Goal: Task Accomplishment & Management: Use online tool/utility

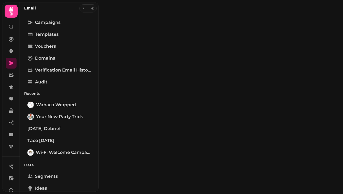
type input "**********"
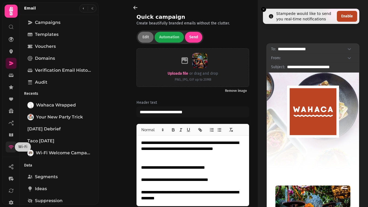
click at [11, 143] on link at bounding box center [11, 146] width 11 height 11
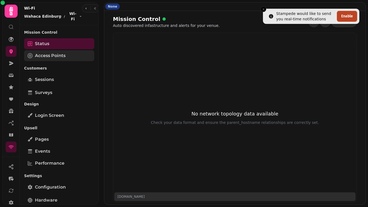
click at [56, 59] on link "Access Points" at bounding box center [59, 55] width 70 height 11
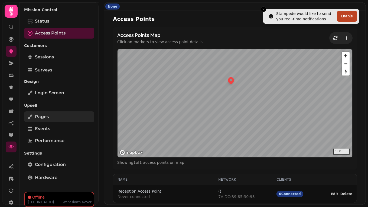
scroll to position [25, 0]
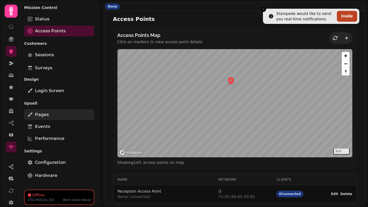
click at [46, 113] on span "Pages" at bounding box center [42, 114] width 14 height 7
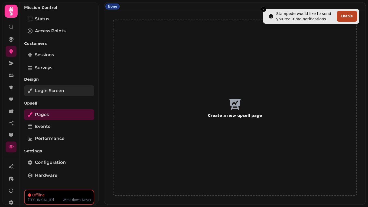
click at [55, 91] on span "Login screen" at bounding box center [49, 90] width 29 height 7
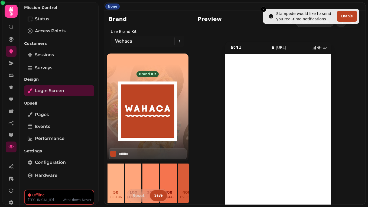
scroll to position [19, 0]
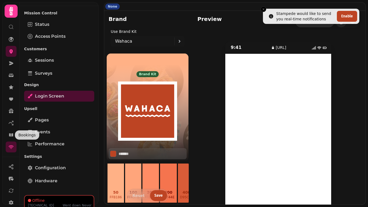
click at [9, 9] on icon at bounding box center [11, 11] width 11 height 11
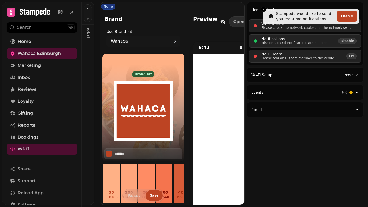
scroll to position [0, 0]
click at [38, 55] on span "Wahaca Edinburgh" at bounding box center [39, 53] width 43 height 7
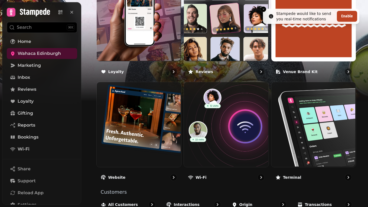
scroll to position [344, 0]
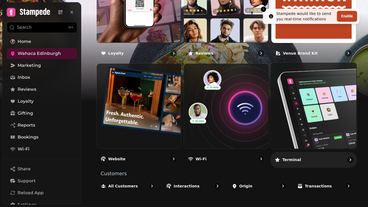
click at [300, 161] on div "Terminal" at bounding box center [314, 160] width 87 height 16
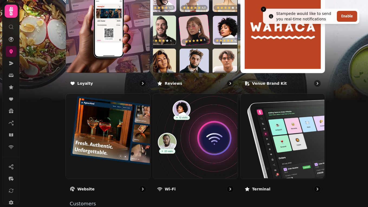
scroll to position [344, 0]
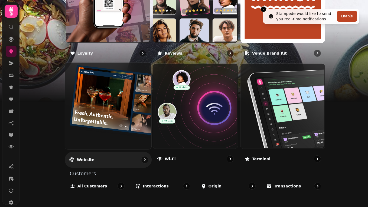
click at [88, 161] on p "Website" at bounding box center [86, 159] width 18 height 5
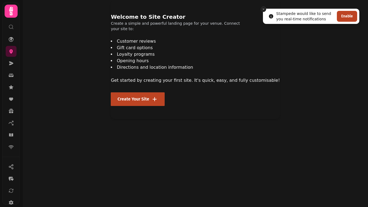
click at [266, 8] on button "Close toast" at bounding box center [263, 9] width 5 height 5
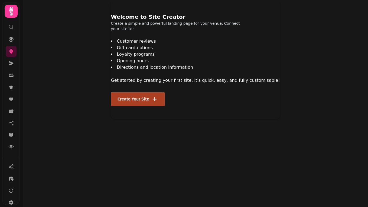
click at [165, 98] on button "Create Your Site" at bounding box center [138, 99] width 54 height 14
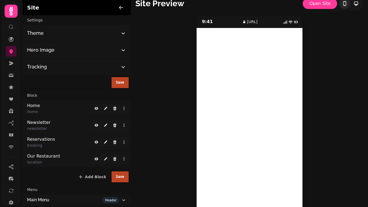
scroll to position [20, 0]
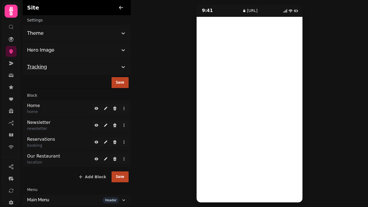
click at [122, 68] on icon "button" at bounding box center [123, 66] width 7 height 7
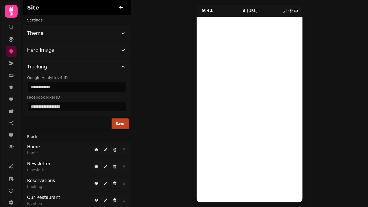
click at [122, 67] on icon "button" at bounding box center [123, 66] width 7 height 7
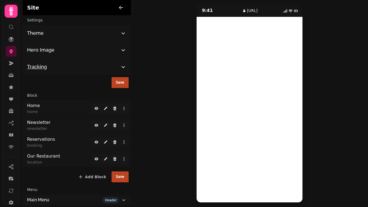
click at [124, 68] on icon "button" at bounding box center [123, 66] width 7 height 7
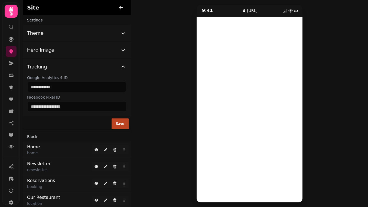
click at [124, 68] on icon "button" at bounding box center [123, 66] width 7 height 7
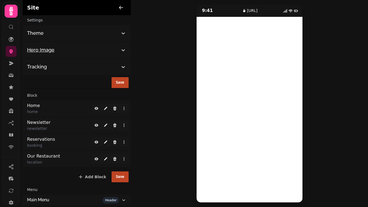
click at [123, 53] on icon "button" at bounding box center [123, 50] width 7 height 7
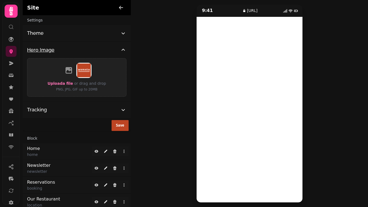
click at [123, 53] on icon "button" at bounding box center [123, 50] width 7 height 7
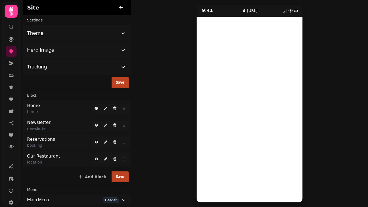
click at [123, 34] on icon "button" at bounding box center [123, 33] width 7 height 7
select select "**********"
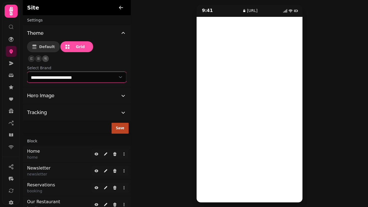
click at [119, 79] on select "**********" at bounding box center [76, 77] width 99 height 11
click at [40, 59] on button "button" at bounding box center [38, 58] width 7 height 7
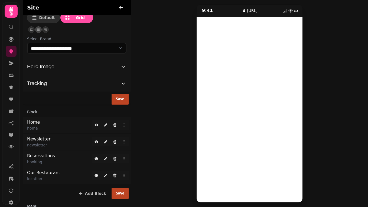
scroll to position [0, 0]
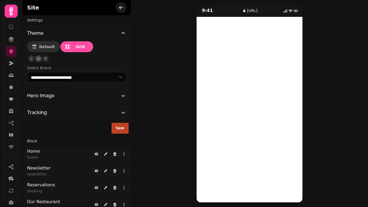
click at [118, 8] on icon "button" at bounding box center [120, 7] width 5 height 5
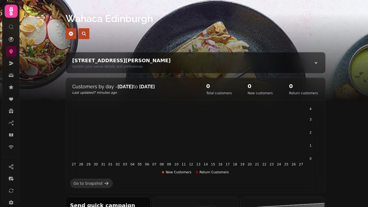
click at [13, 11] on icon at bounding box center [11, 11] width 11 height 11
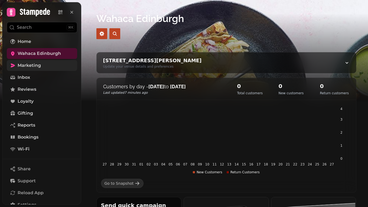
click at [37, 65] on span "Marketing" at bounding box center [29, 65] width 23 height 7
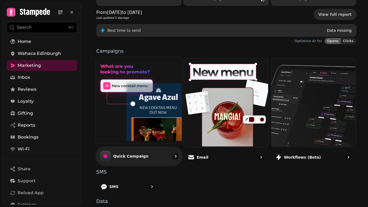
scroll to position [132, 0]
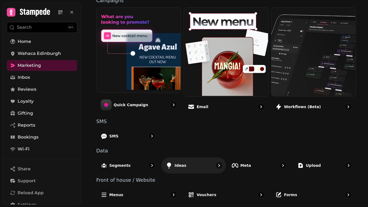
click at [213, 169] on div "Ideas" at bounding box center [193, 165] width 65 height 16
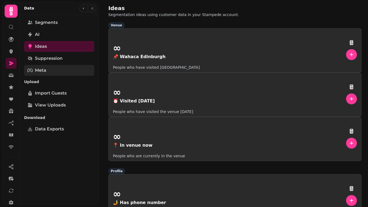
click at [54, 72] on link "Meta" at bounding box center [59, 70] width 70 height 11
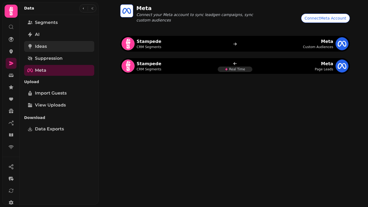
click at [39, 45] on span "Ideas" at bounding box center [41, 46] width 12 height 7
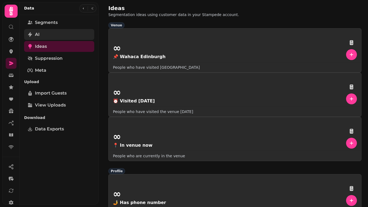
click at [40, 33] on link "AI" at bounding box center [59, 34] width 70 height 11
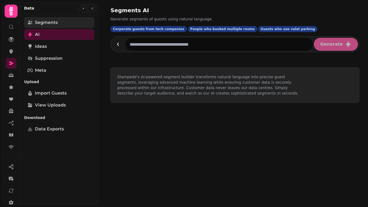
click at [51, 23] on span "Segments" at bounding box center [46, 22] width 23 height 7
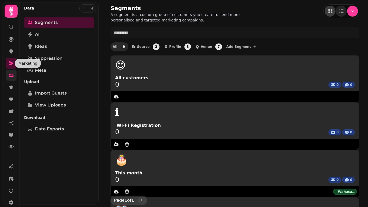
click at [11, 70] on link at bounding box center [11, 75] width 11 height 11
click at [11, 66] on link at bounding box center [11, 63] width 11 height 11
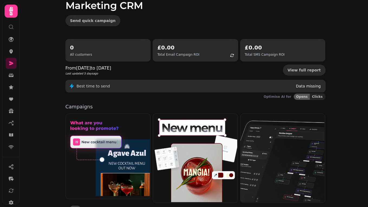
scroll to position [102, 0]
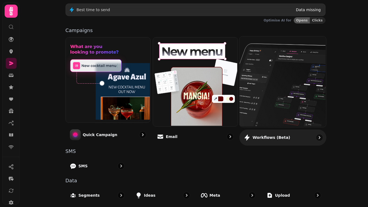
click at [266, 129] on link "Workflows (beta)" at bounding box center [283, 90] width 87 height 109
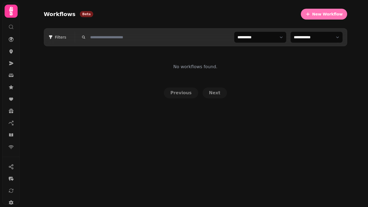
click at [300, 13] on span "New Workflow" at bounding box center [328, 14] width 31 height 4
select select "***"
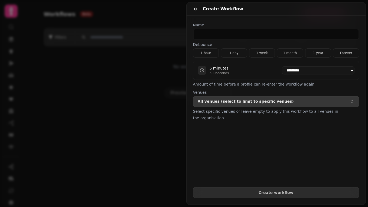
click at [272, 96] on button "All venues (select to limit to specific venues)" at bounding box center [276, 101] width 166 height 11
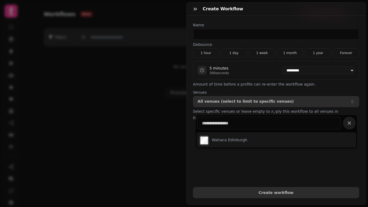
click at [215, 143] on div "Wahaca Edinburgh" at bounding box center [224, 140] width 50 height 12
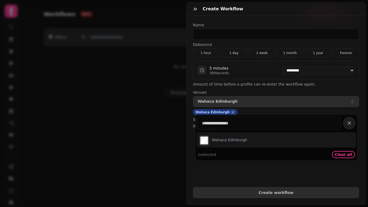
click at [299, 172] on form "**********" at bounding box center [276, 109] width 166 height 175
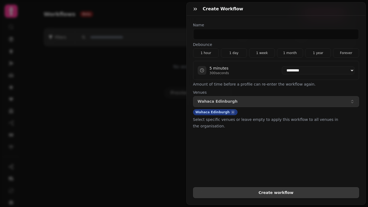
click at [284, 177] on span "Create workflow" at bounding box center [276, 192] width 157 height 4
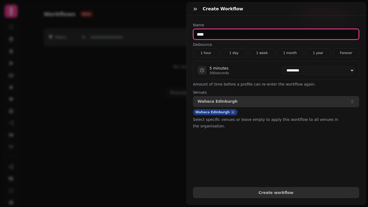
type input "****"
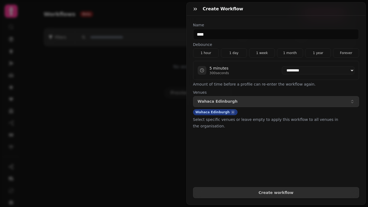
click at [268, 150] on form "**********" at bounding box center [276, 109] width 166 height 175
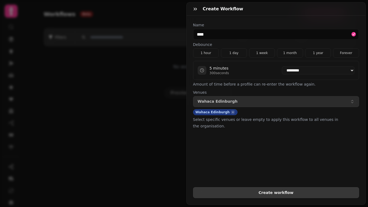
click at [277, 177] on span "Create workflow" at bounding box center [276, 192] width 157 height 4
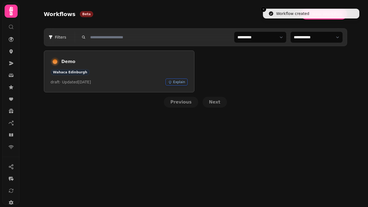
click at [177, 81] on span "Explain" at bounding box center [179, 82] width 12 height 4
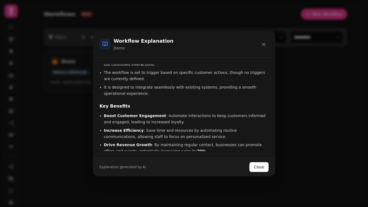
scroll to position [96, 0]
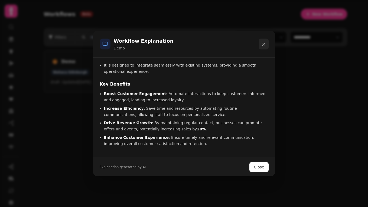
click at [265, 45] on icon "button" at bounding box center [263, 43] width 5 height 5
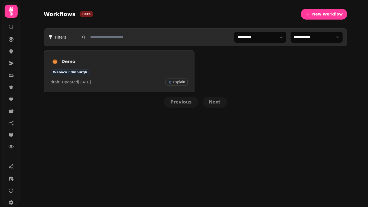
click at [133, 81] on div "draft · Updated [DATE] Explain" at bounding box center [119, 81] width 137 height 7
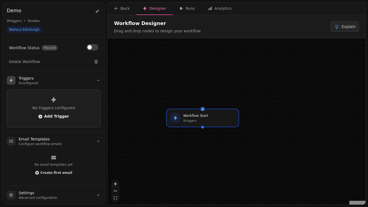
click at [57, 114] on span "Add Trigger" at bounding box center [53, 116] width 31 height 4
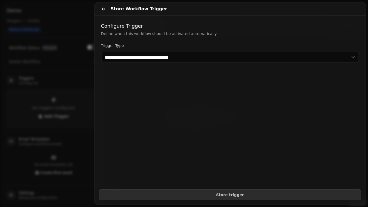
click at [189, 51] on div "**********" at bounding box center [230, 53] width 258 height 20
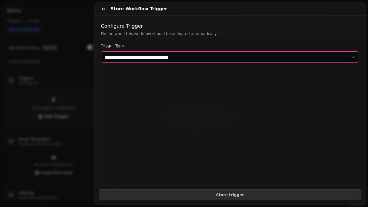
click at [210, 56] on select "**********" at bounding box center [230, 56] width 258 height 11
select select "**********"
click at [101, 51] on select "**********" at bounding box center [230, 56] width 258 height 11
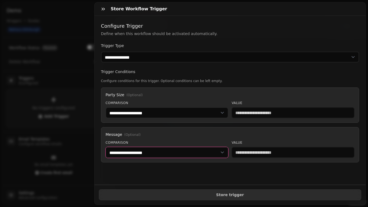
click at [221, 156] on select "**********" at bounding box center [167, 152] width 123 height 11
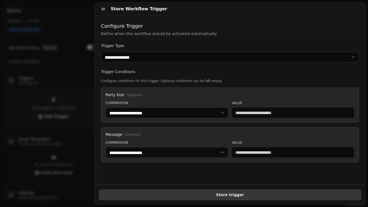
click at [228, 177] on span "Store trigger" at bounding box center [230, 194] width 253 height 4
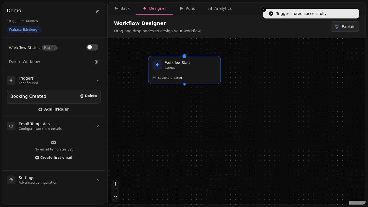
drag, startPoint x: 191, startPoint y: 168, endPoint x: 173, endPoint y: 115, distance: 55.9
click at [173, 115] on div "Workflow Start 1 trigger Booking Created" at bounding box center [237, 121] width 258 height 167
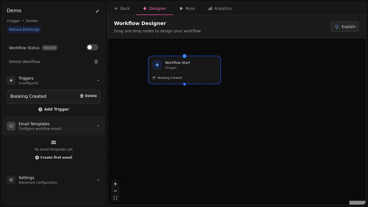
click at [74, 122] on summary "Email Templates Configure workflow emails" at bounding box center [53, 126] width 102 height 18
click at [66, 157] on span "Create first email" at bounding box center [56, 157] width 32 height 3
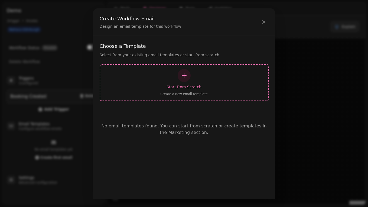
click at [180, 70] on div "button" at bounding box center [184, 75] width 13 height 13
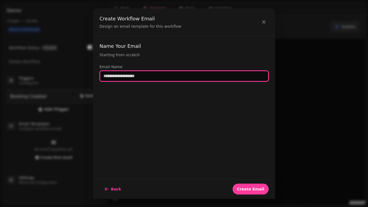
click at [152, 81] on input "text" at bounding box center [184, 75] width 169 height 11
click at [153, 79] on input "text" at bounding box center [184, 75] width 169 height 11
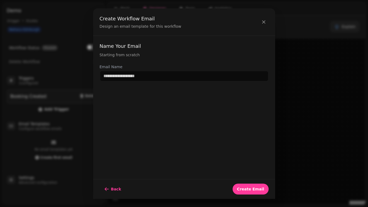
click at [214, 96] on div "Name Your Email Starting from scratch Email Name" at bounding box center [184, 107] width 182 height 143
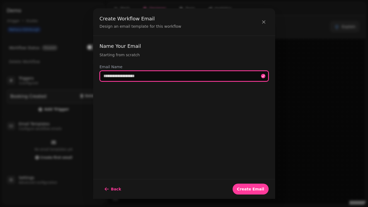
click at [180, 78] on input "text" at bounding box center [184, 75] width 169 height 11
type input "**********"
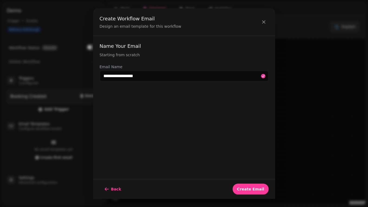
click at [251, 177] on div "Back Create Email" at bounding box center [184, 189] width 182 height 20
click at [251, 177] on button "Create Email" at bounding box center [251, 188] width 36 height 11
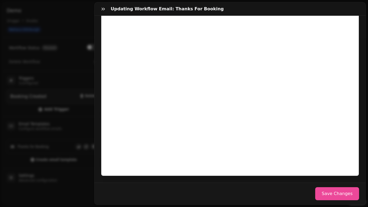
scroll to position [157, 0]
click at [300, 177] on button "Save Changes" at bounding box center [337, 193] width 44 height 13
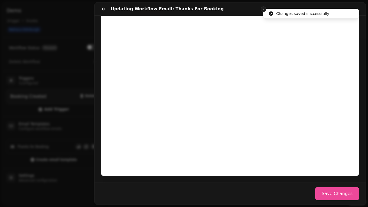
click at [264, 10] on icon "Close toast" at bounding box center [263, 9] width 3 height 3
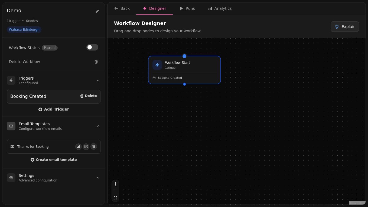
click at [54, 148] on div "Thanks for Booking" at bounding box center [53, 146] width 87 height 7
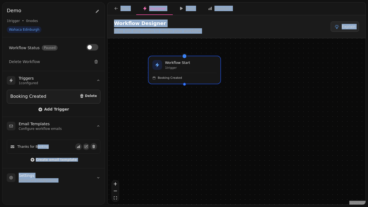
drag, startPoint x: 37, startPoint y: 148, endPoint x: 195, endPoint y: 121, distance: 160.5
click at [195, 121] on div "Demo Demo 1 trigger • 0 node s Wahaca Edinburgh Workflow Status Paused Delete W…" at bounding box center [184, 103] width 368 height 207
drag, startPoint x: 185, startPoint y: 83, endPoint x: 186, endPoint y: 112, distance: 28.7
click at [186, 112] on div "Workflow Start 1 trigger Booking Created" at bounding box center [237, 121] width 258 height 167
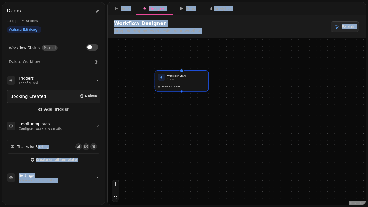
click at [183, 145] on div "Workflow Start 1 trigger Booking Created" at bounding box center [237, 121] width 258 height 167
click at [188, 79] on div "Workflow Start 1 trigger" at bounding box center [181, 76] width 49 height 7
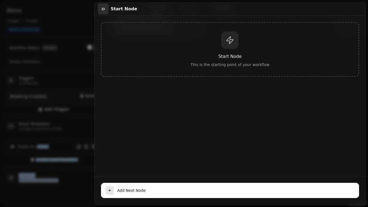
click at [106, 10] on button "button" at bounding box center [103, 9] width 11 height 11
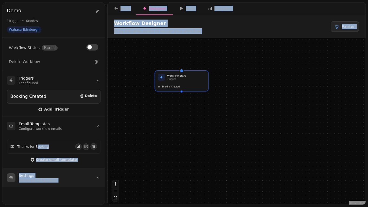
click at [95, 177] on summary "Settings Advanced configuration" at bounding box center [53, 177] width 102 height 18
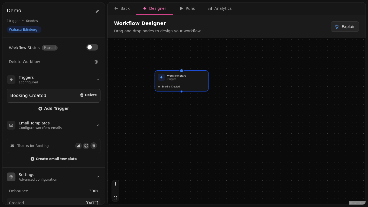
scroll to position [0, 0]
click at [65, 160] on span "Create email template" at bounding box center [56, 159] width 41 height 3
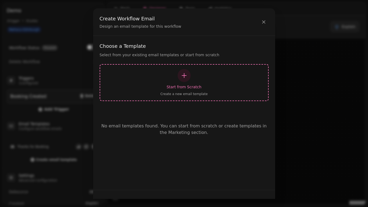
click at [170, 81] on div "Start from Scratch Create a new email template" at bounding box center [184, 82] width 159 height 27
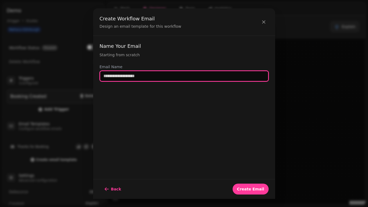
click at [161, 75] on input "text" at bounding box center [184, 75] width 169 height 11
type input "**********"
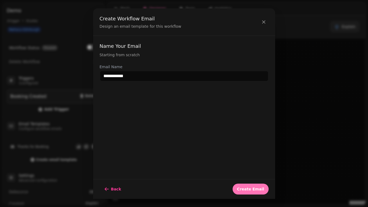
click at [255, 177] on button "Create Email" at bounding box center [251, 188] width 36 height 11
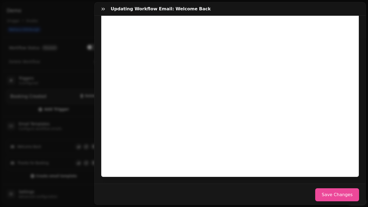
scroll to position [160, 0]
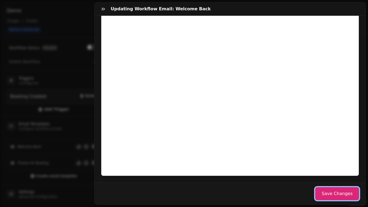
click at [300, 177] on button "Save Changes" at bounding box center [337, 193] width 44 height 13
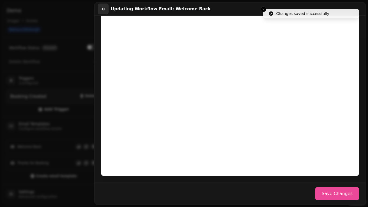
click at [105, 10] on icon "button" at bounding box center [103, 8] width 5 height 5
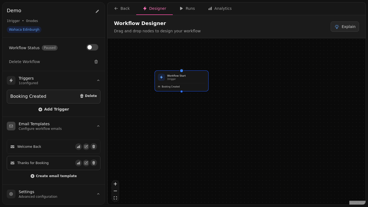
click at [14, 163] on icon at bounding box center [13, 163] width 4 height 2
click at [52, 160] on div "Thanks for Booking" at bounding box center [42, 162] width 65 height 4
click at [12, 120] on summary "Email Templates Configure workflow emails" at bounding box center [53, 126] width 102 height 18
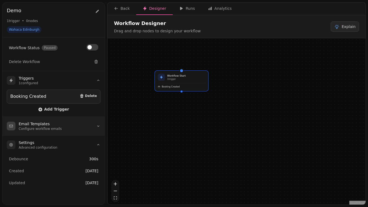
click at [16, 121] on div "Email Templates Configure workflow emails" at bounding box center [34, 126] width 55 height 10
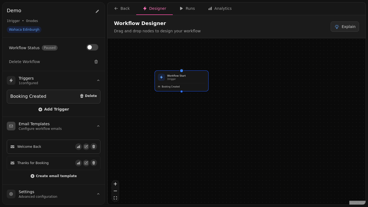
click at [28, 146] on span "Welcome Back" at bounding box center [29, 146] width 24 height 4
click at [14, 145] on icon at bounding box center [13, 146] width 4 height 2
click at [184, 56] on div "Workflow Start 1 trigger Booking Created" at bounding box center [237, 121] width 258 height 167
click at [45, 82] on summary "Triggers 1 configured" at bounding box center [53, 80] width 102 height 18
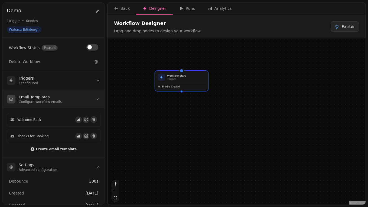
click at [47, 96] on h3 "Email Templates" at bounding box center [40, 96] width 43 height 5
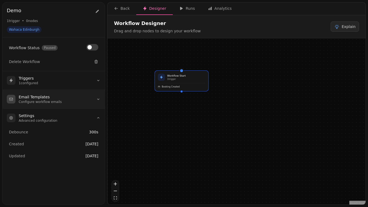
click at [47, 97] on h3 "Email Templates" at bounding box center [40, 96] width 43 height 5
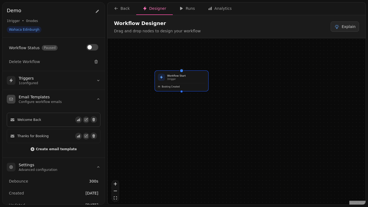
drag, startPoint x: 20, startPoint y: 121, endPoint x: 11, endPoint y: 120, distance: 8.7
click at [20, 121] on span "Welcome Back" at bounding box center [29, 119] width 24 height 4
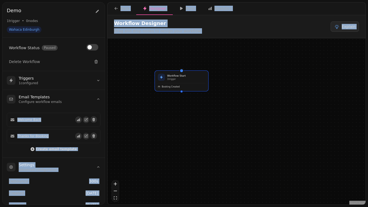
drag, startPoint x: 11, startPoint y: 119, endPoint x: 179, endPoint y: 106, distance: 168.0
click at [179, 106] on div "Demo Demo 1 trigger • 0 node s Wahaca Edinburgh Workflow Status Paused Delete W…" at bounding box center [184, 103] width 368 height 207
click at [177, 111] on div "Workflow Start 1 trigger Booking Created" at bounding box center [237, 121] width 258 height 167
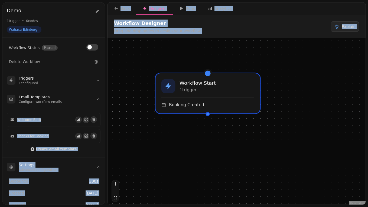
drag, startPoint x: 177, startPoint y: 111, endPoint x: 197, endPoint y: 154, distance: 47.8
click at [197, 154] on div "Workflow Start 1 trigger Booking Created" at bounding box center [237, 121] width 258 height 167
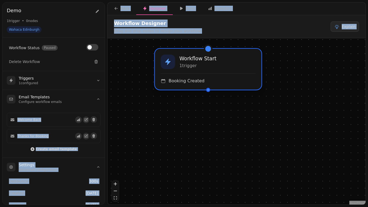
drag, startPoint x: 207, startPoint y: 75, endPoint x: 210, endPoint y: 41, distance: 33.7
click at [210, 46] on div at bounding box center [208, 49] width 6 height 6
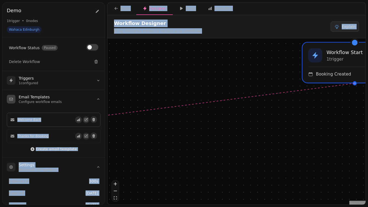
drag, startPoint x: 208, startPoint y: 82, endPoint x: 46, endPoint y: 120, distance: 166.1
click at [46, 120] on div "Demo Demo 1 trigger • 0 node s Wahaca Edinburgh Workflow Status Paused Delete W…" at bounding box center [184, 103] width 368 height 207
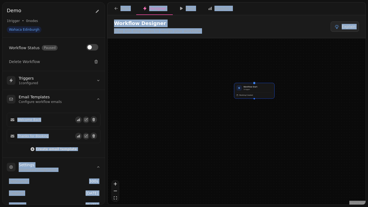
click at [199, 124] on div "Workflow Start 1 trigger Booking Created" at bounding box center [237, 121] width 258 height 167
click at [178, 60] on div "Workflow Start 1 trigger Booking Created" at bounding box center [237, 121] width 258 height 167
click at [51, 136] on div "Thanks for Booking" at bounding box center [42, 136] width 65 height 4
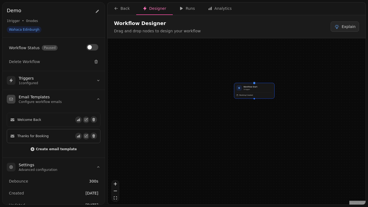
click at [39, 136] on span "Thanks for Booking" at bounding box center [32, 136] width 31 height 4
click at [77, 136] on icon "button" at bounding box center [78, 135] width 3 height 3
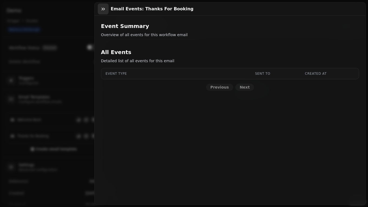
click at [107, 8] on button "button" at bounding box center [103, 9] width 11 height 11
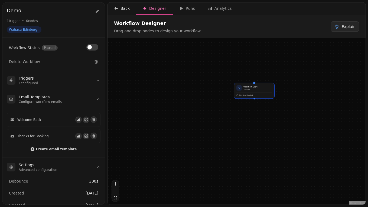
click at [117, 8] on icon "button" at bounding box center [116, 8] width 4 height 4
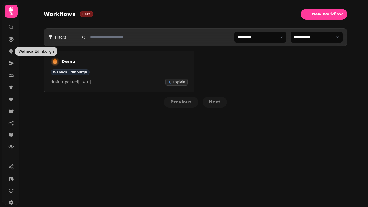
click at [10, 11] on icon at bounding box center [11, 11] width 4 height 9
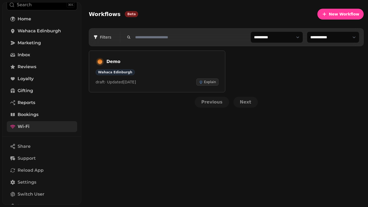
scroll to position [44, 0]
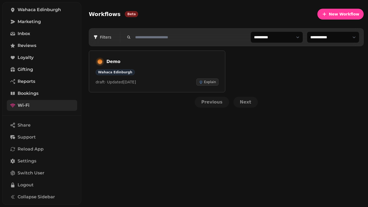
click at [22, 104] on span "Wi-Fi" at bounding box center [24, 105] width 12 height 7
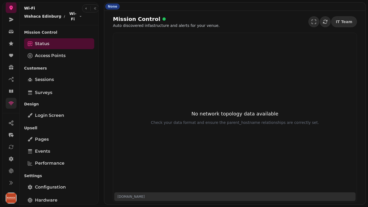
click at [14, 101] on link at bounding box center [11, 103] width 11 height 11
click at [12, 93] on icon at bounding box center [10, 90] width 5 height 5
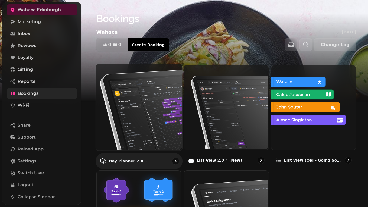
click at [166, 160] on div "Day Planner 2.0 ⚡" at bounding box center [138, 161] width 87 height 16
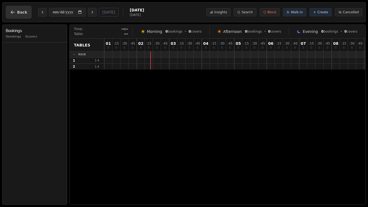
click at [18, 14] on span "Back" at bounding box center [22, 12] width 10 height 4
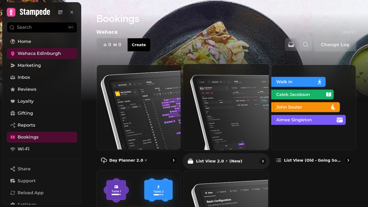
click at [243, 94] on img at bounding box center [226, 106] width 86 height 86
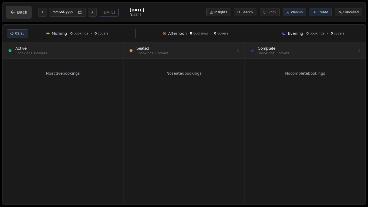
click at [22, 13] on span "Back" at bounding box center [22, 12] width 10 height 4
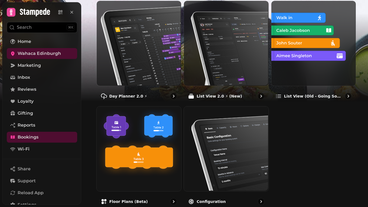
scroll to position [84, 0]
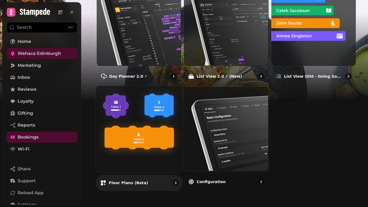
click at [170, 163] on img at bounding box center [138, 128] width 86 height 86
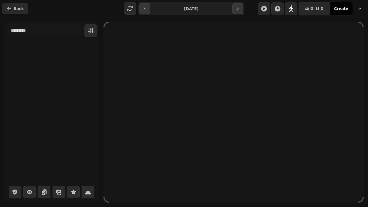
click at [16, 10] on span "Back" at bounding box center [19, 9] width 10 height 4
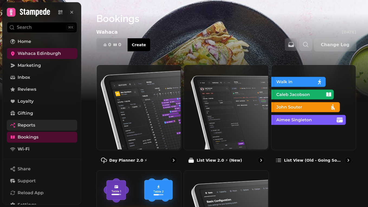
click at [36, 127] on link "Reports" at bounding box center [42, 125] width 70 height 11
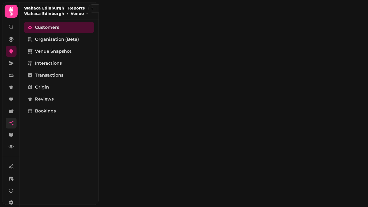
select select "**"
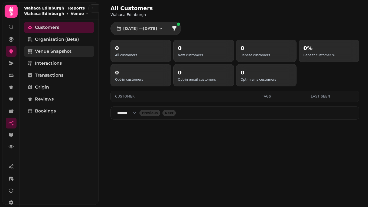
click at [81, 51] on link "Venue Snapshot" at bounding box center [59, 51] width 70 height 11
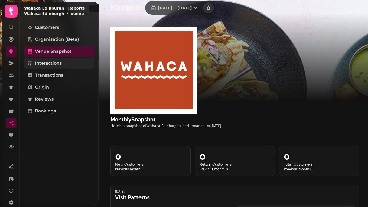
click at [68, 67] on link "Interactions" at bounding box center [59, 63] width 70 height 11
select select "**"
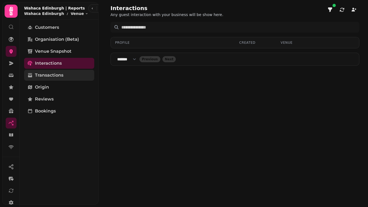
click at [66, 73] on link "Transactions" at bounding box center [59, 75] width 70 height 11
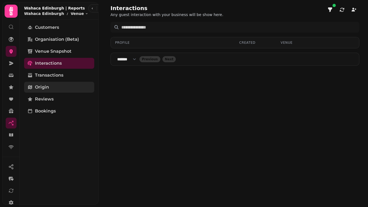
select select "**"
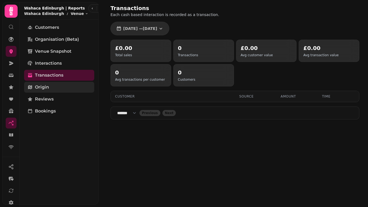
click at [62, 83] on link "Origin" at bounding box center [59, 87] width 70 height 11
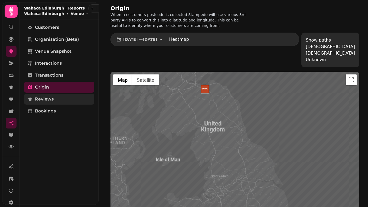
click at [58, 96] on link "Reviews" at bounding box center [59, 99] width 70 height 11
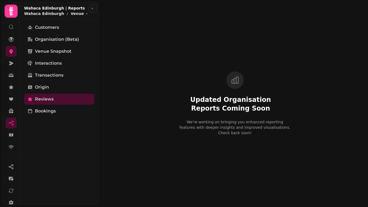
click at [12, 10] on icon at bounding box center [11, 11] width 4 height 9
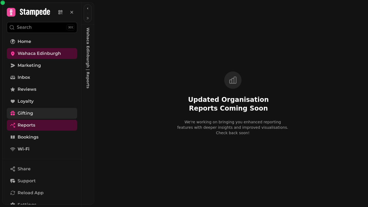
click at [29, 115] on span "Gifting" at bounding box center [25, 113] width 15 height 7
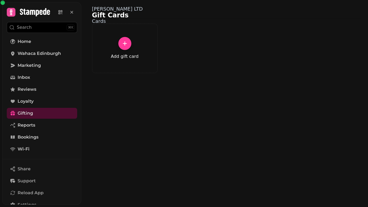
click at [123, 47] on icon at bounding box center [125, 43] width 7 height 7
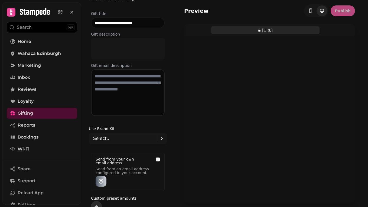
scroll to position [19, 0]
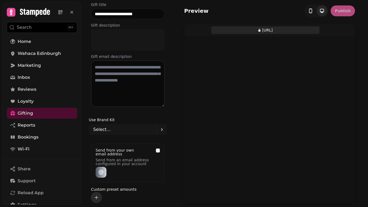
click at [168, 128] on div "Use brand kit Select..." at bounding box center [128, 126] width 87 height 22
click at [157, 127] on div at bounding box center [162, 129] width 10 height 7
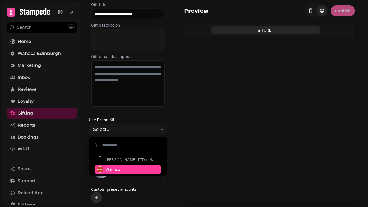
click at [119, 170] on span "Wahaca" at bounding box center [112, 168] width 15 height 5
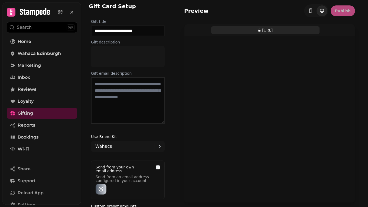
scroll to position [0, 0]
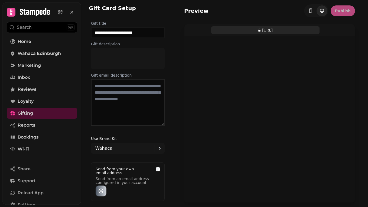
click at [123, 64] on div at bounding box center [127, 58] width 67 height 13
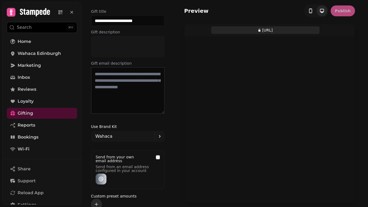
scroll to position [19, 0]
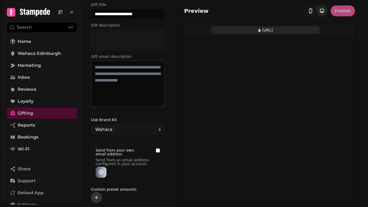
click at [100, 177] on button "add" at bounding box center [96, 197] width 11 height 11
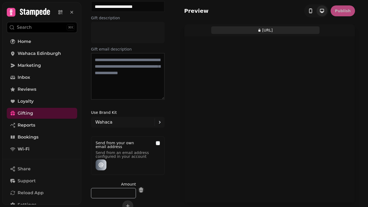
scroll to position [34, 0]
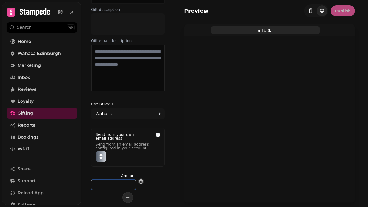
click at [95, 177] on input "*" at bounding box center [113, 184] width 45 height 10
type input "**"
click at [116, 173] on label "Amount" at bounding box center [113, 175] width 45 height 5
click at [130, 177] on icon "add" at bounding box center [127, 196] width 5 height 5
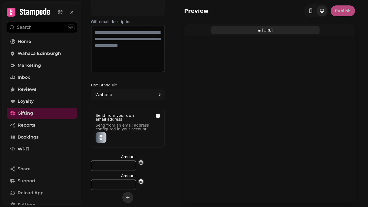
click at [143, 177] on icon "remove" at bounding box center [141, 181] width 4 height 5
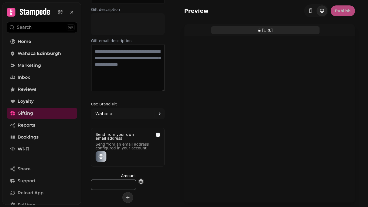
click at [132, 177] on div "Custom preset amounts" at bounding box center [128, 194] width 74 height 15
click at [131, 177] on button "add" at bounding box center [128, 197] width 11 height 11
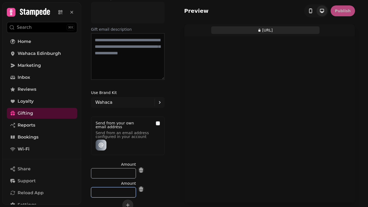
drag, startPoint x: 109, startPoint y: 201, endPoint x: 89, endPoint y: 202, distance: 19.9
click at [89, 177] on div "Amount ** Amount * Custom preset amounts" at bounding box center [128, 185] width 87 height 49
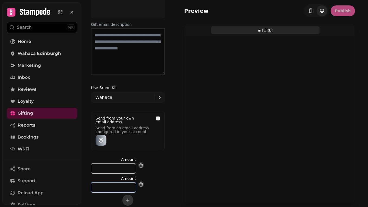
type input "**"
click at [129, 177] on icon "add" at bounding box center [127, 199] width 5 height 5
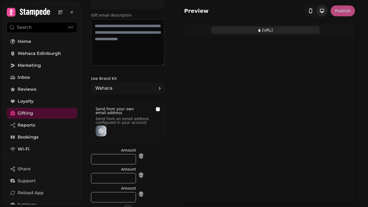
scroll to position [72, 0]
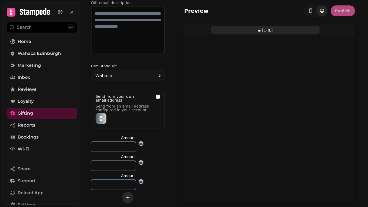
click at [96, 177] on input "*" at bounding box center [113, 184] width 45 height 10
type input "**"
click at [127, 177] on icon "add" at bounding box center [127, 196] width 5 height 5
click at [96, 177] on input "*" at bounding box center [113, 203] width 45 height 10
type input "***"
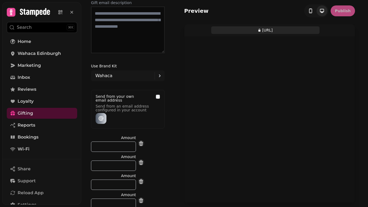
click at [164, 158] on div "Amount ** Amount ** Amount ** Amount *** Custom preset amounts" at bounding box center [128, 178] width 87 height 87
click at [143, 143] on icon "remove" at bounding box center [141, 143] width 4 height 5
type input "**"
type input "***"
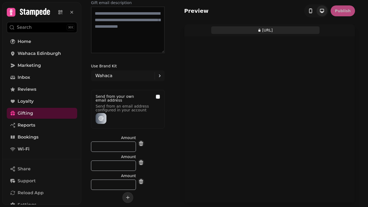
scroll to position [0, 0]
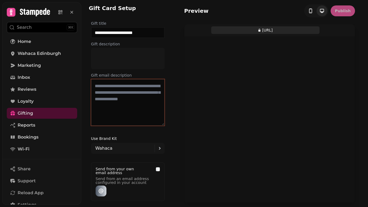
click at [119, 92] on textarea at bounding box center [128, 102] width 74 height 47
click at [130, 63] on div at bounding box center [127, 58] width 67 height 13
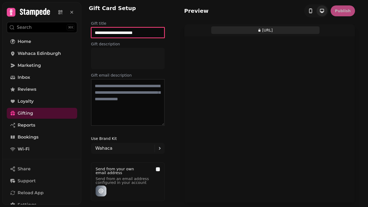
click at [142, 36] on input "**********" at bounding box center [128, 32] width 74 height 11
type input "**********"
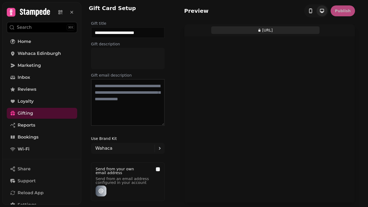
click at [145, 64] on div at bounding box center [127, 58] width 67 height 13
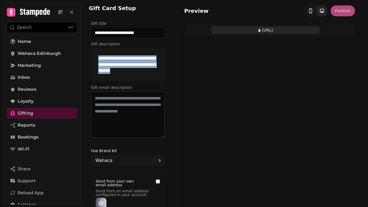
drag, startPoint x: 144, startPoint y: 74, endPoint x: 97, endPoint y: 56, distance: 50.2
click at [97, 56] on div "**********" at bounding box center [127, 64] width 67 height 25
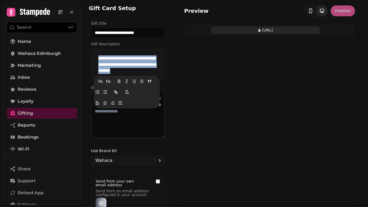
copy p "**********"
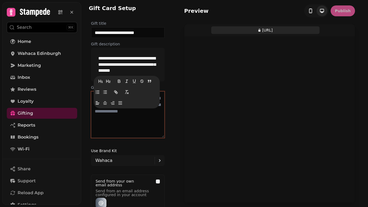
click at [127, 121] on textarea at bounding box center [128, 114] width 74 height 47
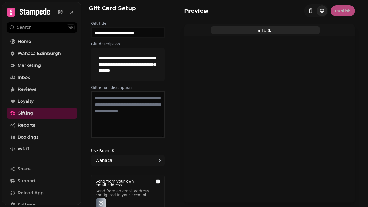
paste textarea "**********"
type textarea "**********"
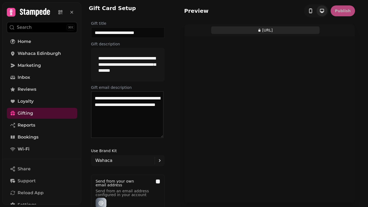
click at [148, 139] on div "**********" at bounding box center [128, 115] width 74 height 49
click at [300, 9] on icon "toggle-phone" at bounding box center [310, 10] width 3 height 5
click at [300, 10] on icon "toggle-phone" at bounding box center [322, 10] width 5 height 5
click at [198, 12] on h2 "Preview" at bounding box center [196, 11] width 24 height 8
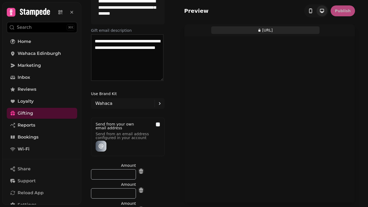
scroll to position [85, 0]
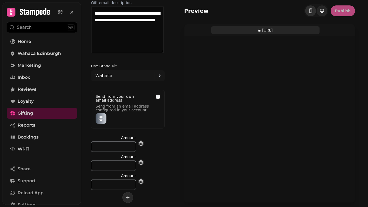
click at [300, 9] on icon "toggle-phone" at bounding box center [310, 10] width 5 height 5
click at [283, 100] on div at bounding box center [270, 128] width 106 height 185
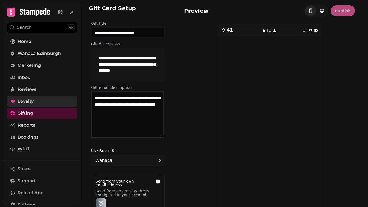
click at [28, 99] on span "Loyalty" at bounding box center [26, 101] width 16 height 7
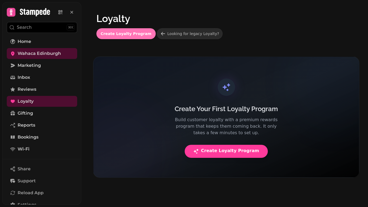
click at [119, 37] on button "Create Loyalty Program" at bounding box center [126, 33] width 60 height 11
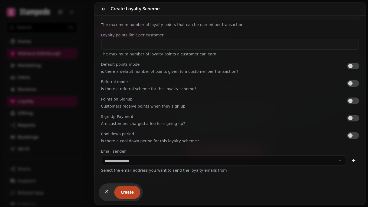
scroll to position [128, 0]
click at [129, 177] on span "Create" at bounding box center [127, 192] width 13 height 4
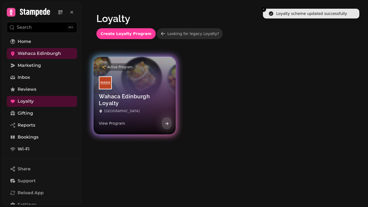
click at [130, 93] on h3 "Wahaca Edinburgh Loyalty" at bounding box center [135, 100] width 72 height 14
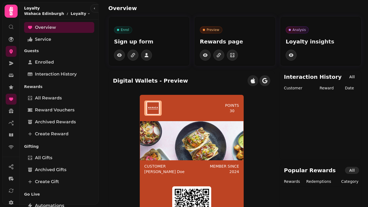
click at [268, 82] on icon "button" at bounding box center [264, 80] width 5 height 5
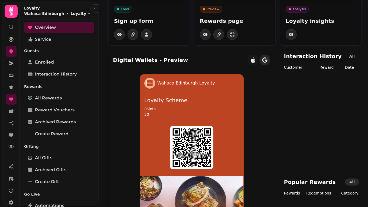
scroll to position [54, 0]
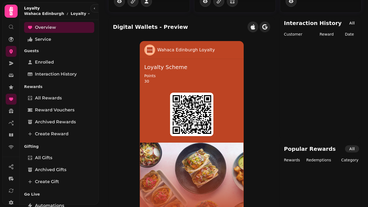
click at [259, 27] on button "button" at bounding box center [253, 26] width 11 height 11
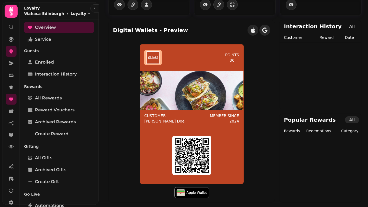
click at [269, 28] on button "button" at bounding box center [265, 30] width 11 height 11
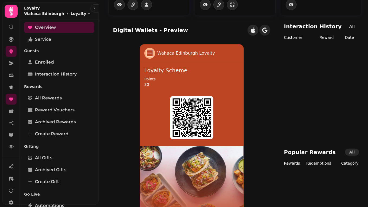
click at [259, 28] on button "button" at bounding box center [253, 30] width 11 height 11
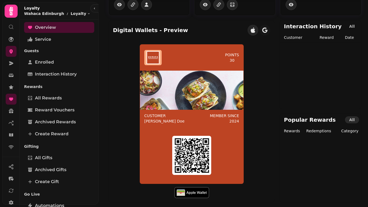
scroll to position [0, 0]
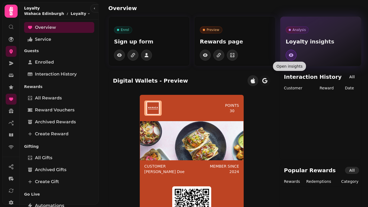
click at [286, 56] on button "button" at bounding box center [291, 55] width 11 height 11
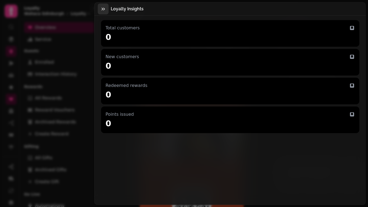
click at [106, 10] on button "button" at bounding box center [103, 9] width 11 height 11
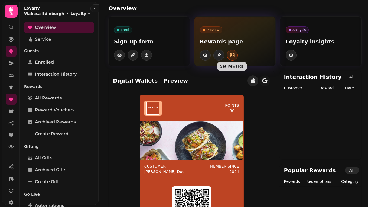
click at [228, 54] on button "button" at bounding box center [232, 55] width 11 height 11
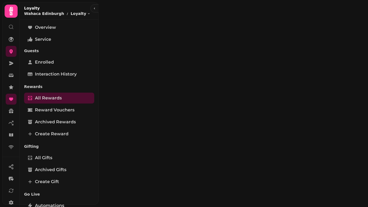
select select "**"
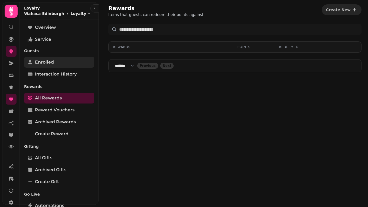
click at [54, 59] on link "Enrolled" at bounding box center [59, 62] width 70 height 11
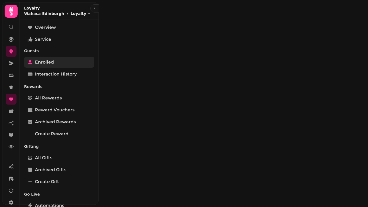
select select "**"
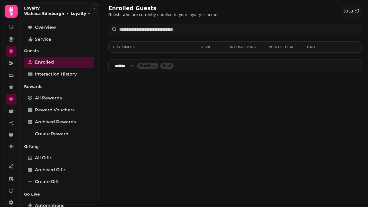
click at [10, 6] on icon at bounding box center [11, 11] width 11 height 11
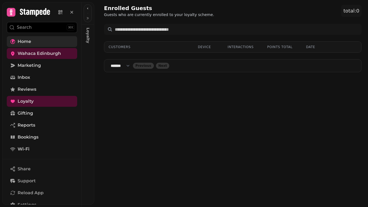
click at [22, 41] on span "Home" at bounding box center [25, 41] width 14 height 7
